Goal: Task Accomplishment & Management: Manage account settings

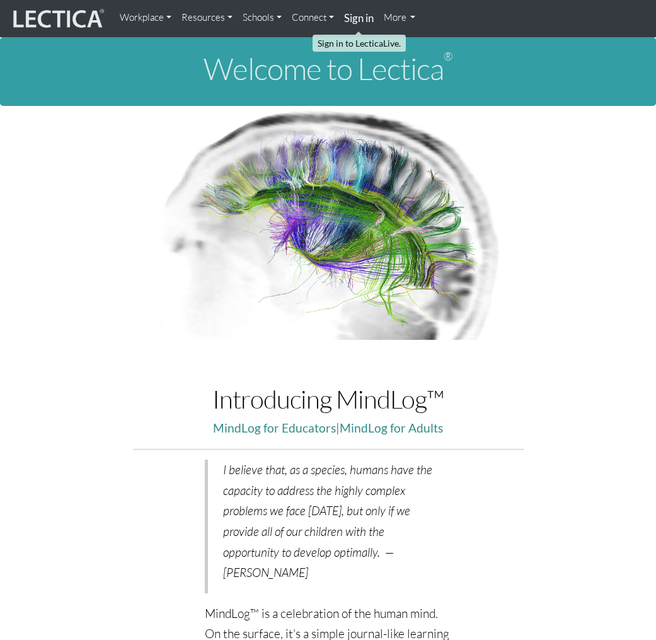
click at [353, 20] on strong "Sign in" at bounding box center [359, 17] width 30 height 13
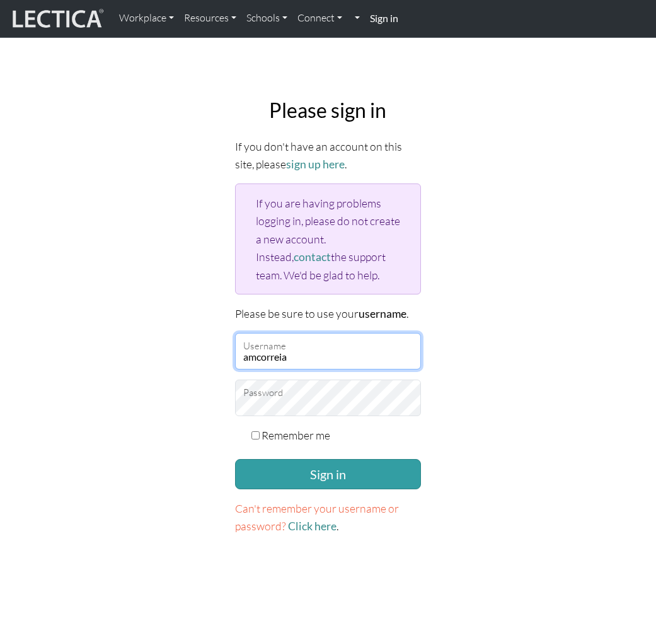
type input "amcorreia"
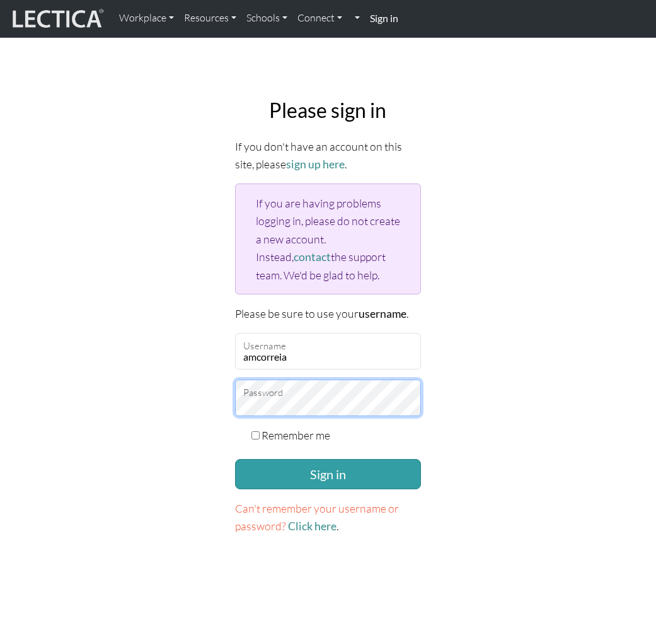
click at [328, 470] on button "Sign in" at bounding box center [328, 474] width 187 height 30
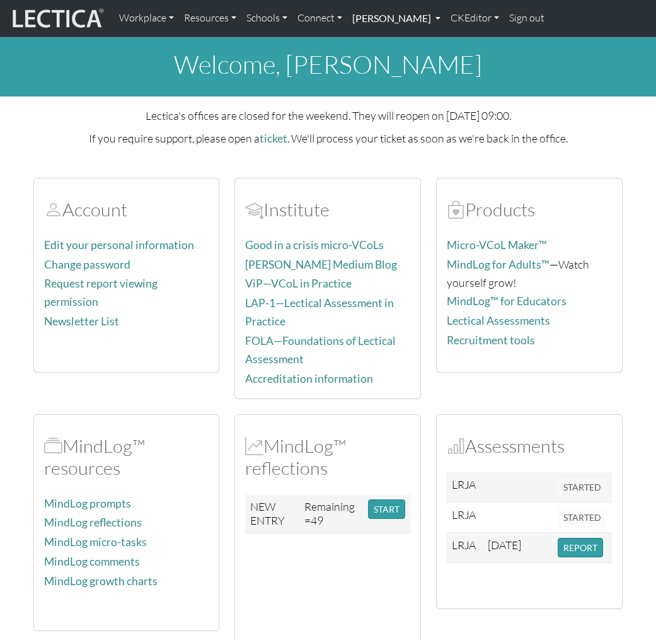
click at [443, 22] on link "Alessandro Madruga Correia" at bounding box center [396, 18] width 98 height 26
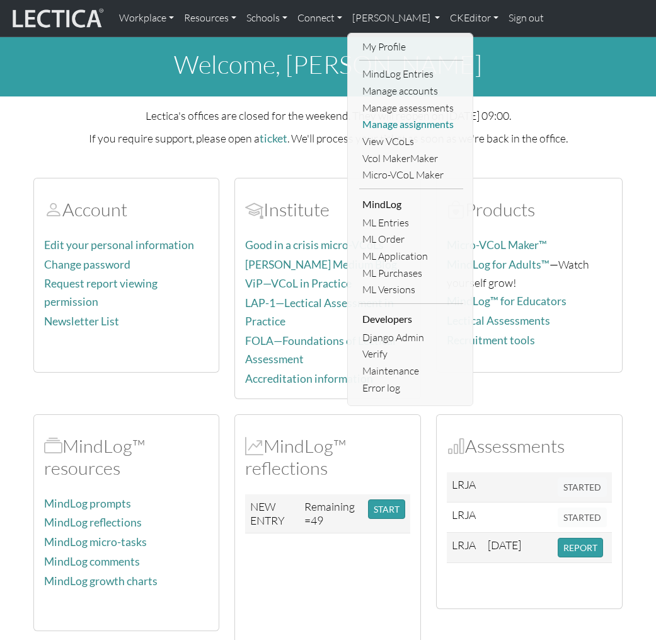
click at [416, 122] on link "Manage assignments" at bounding box center [411, 124] width 104 height 17
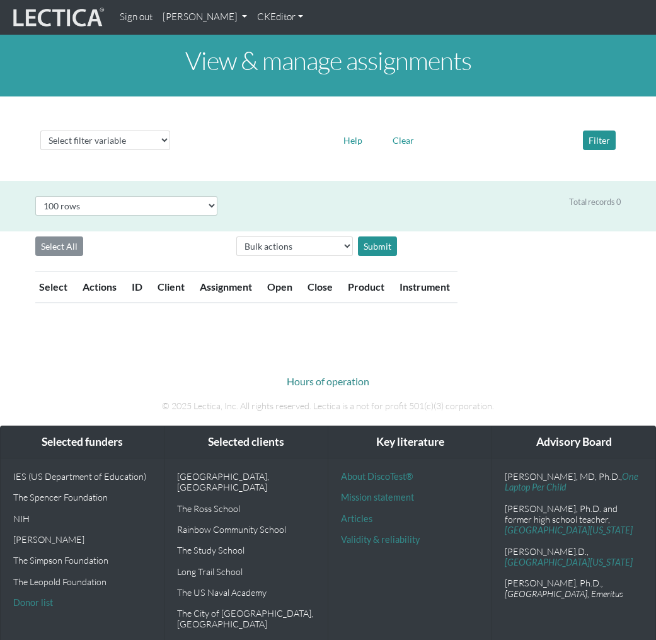
select select "100"
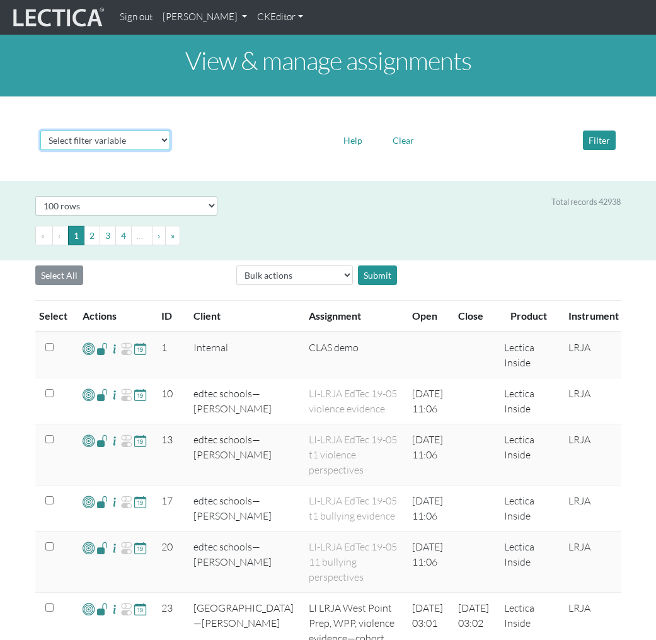
select select "id"
select select
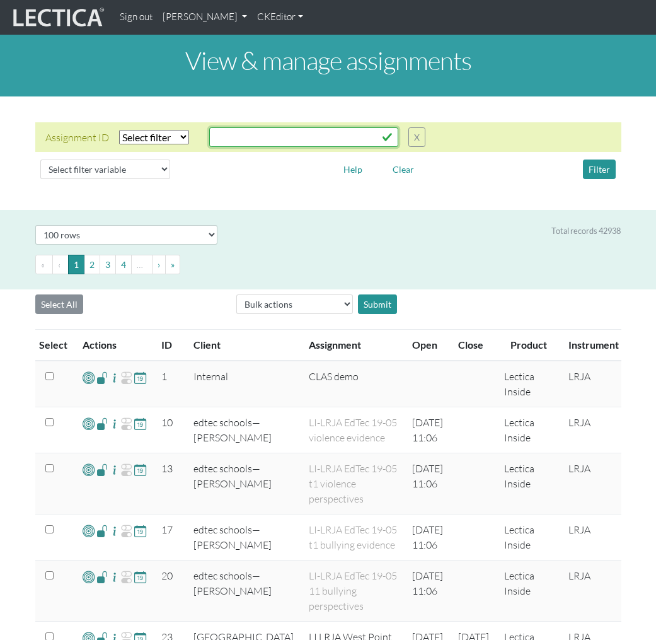
click at [236, 140] on input "text" at bounding box center [303, 137] width 189 height 20
paste input "43398"
type input "43398"
select select "equal"
click at [597, 166] on button "Filter" at bounding box center [599, 170] width 33 height 20
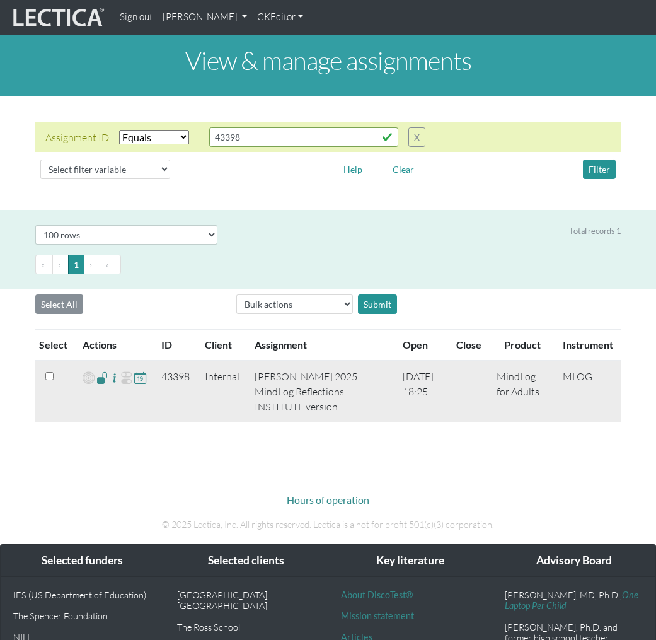
click at [103, 378] on span at bounding box center [102, 377] width 12 height 15
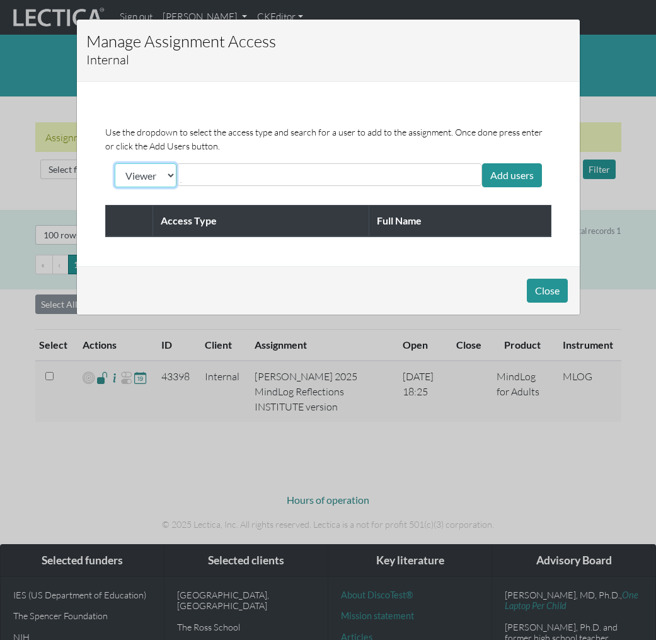
select select "client"
click at [206, 181] on div at bounding box center [330, 174] width 306 height 23
click at [207, 177] on input "text" at bounding box center [236, 174] width 112 height 15
paste input "debormsb"
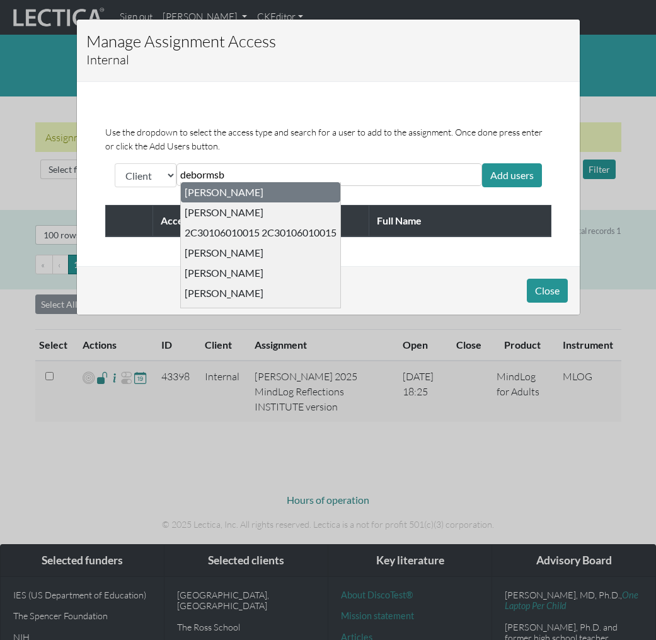
type input "debormsb"
click at [269, 192] on div "Debbie Ormsby" at bounding box center [261, 192] width 160 height 20
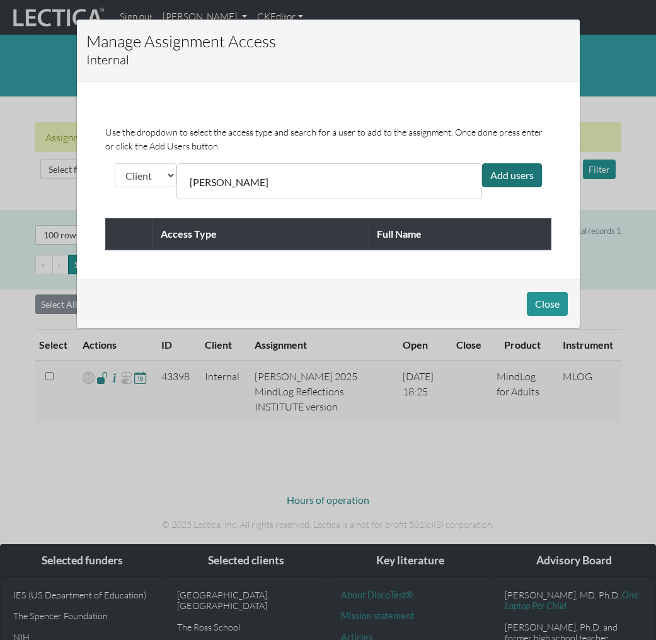
click at [501, 168] on div "Add users" at bounding box center [512, 175] width 60 height 24
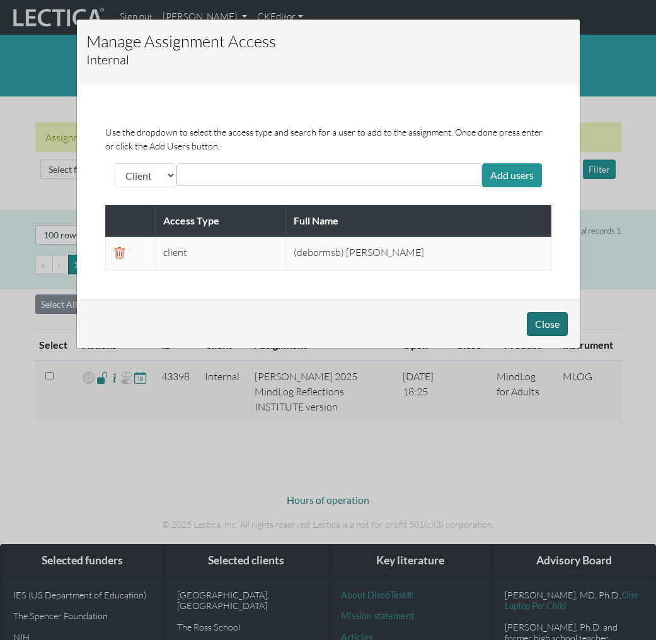
click at [552, 322] on button "Close" at bounding box center [547, 324] width 41 height 24
